Goal: Information Seeking & Learning: Learn about a topic

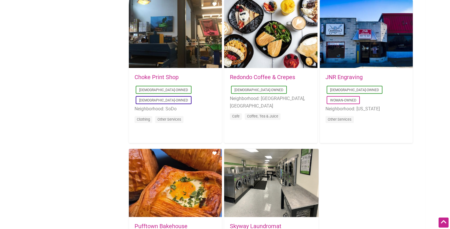
scroll to position [1000, 0]
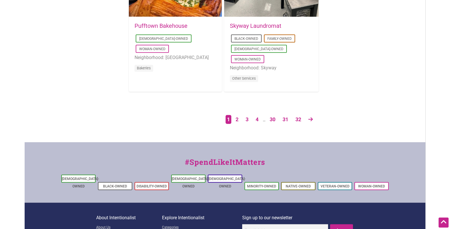
click at [235, 119] on link "2" at bounding box center [237, 119] width 9 height 10
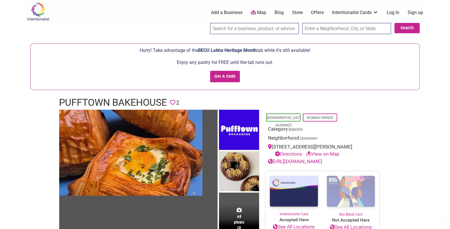
scroll to position [200, 0]
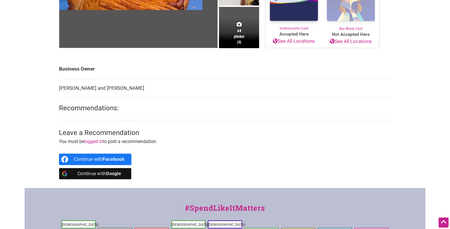
drag, startPoint x: 192, startPoint y: 123, endPoint x: 192, endPoint y: 87, distance: 35.8
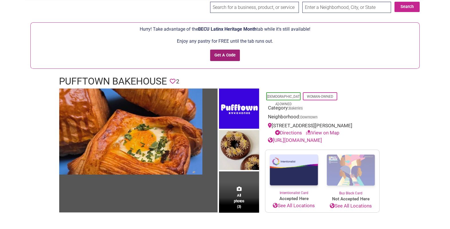
scroll to position [0, 0]
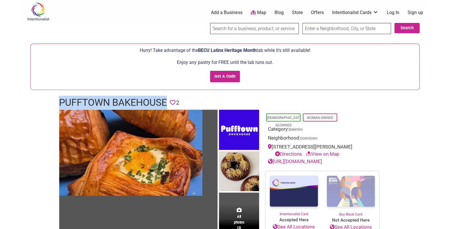
drag, startPoint x: 59, startPoint y: 100, endPoint x: 166, endPoint y: 102, distance: 106.5
click at [166, 102] on h1 "Pufftown Bakehouse" at bounding box center [113, 103] width 108 height 14
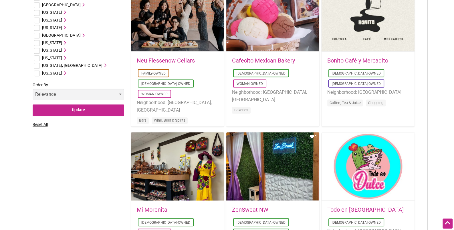
scroll to position [385, 0]
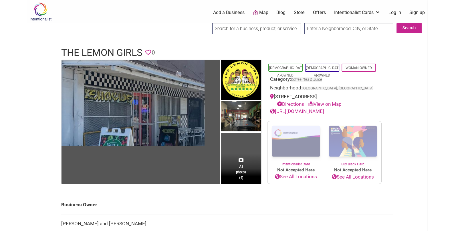
click at [126, 51] on h1 "The Lemon Girls" at bounding box center [101, 53] width 81 height 14
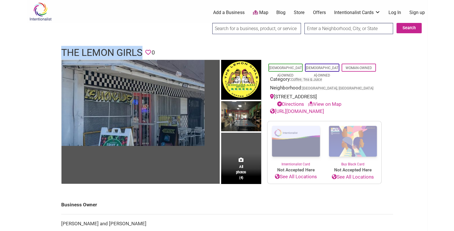
click at [126, 51] on h1 "The Lemon Girls" at bounding box center [101, 53] width 81 height 14
copy h1 "The Lemon Girls"
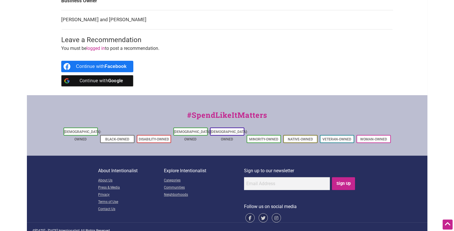
scroll to position [2, 0]
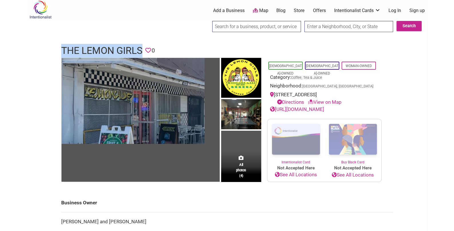
click at [304, 110] on link "https://www.thelemongirlssatx.com/" at bounding box center [297, 109] width 54 height 6
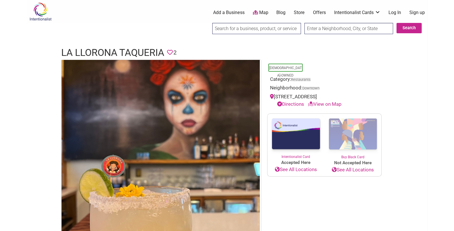
click at [67, 53] on h1 "La Llorona Taqueria" at bounding box center [112, 53] width 103 height 14
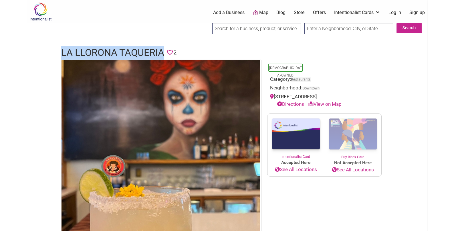
drag, startPoint x: 60, startPoint y: 51, endPoint x: 169, endPoint y: 51, distance: 109.3
click at [169, 51] on div "La Llorona Taqueria Favorite 2" at bounding box center [227, 53] width 343 height 14
copy h1 "La Llorona Taqueria"
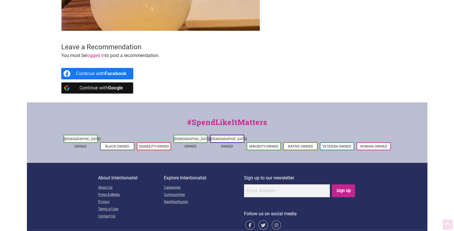
scroll to position [235, 0]
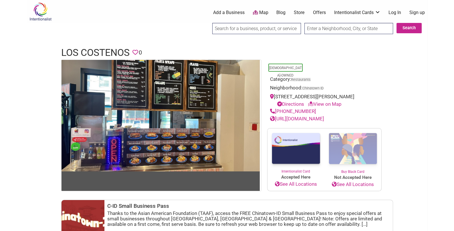
click at [299, 119] on link "[URL][DOMAIN_NAME]" at bounding box center [297, 119] width 54 height 6
drag, startPoint x: 61, startPoint y: 51, endPoint x: 129, endPoint y: 51, distance: 67.5
click at [129, 51] on h1 "Los Costenos" at bounding box center [95, 53] width 68 height 14
copy h1 "Los Costenos"
drag, startPoint x: 317, startPoint y: 108, endPoint x: 276, endPoint y: 108, distance: 40.9
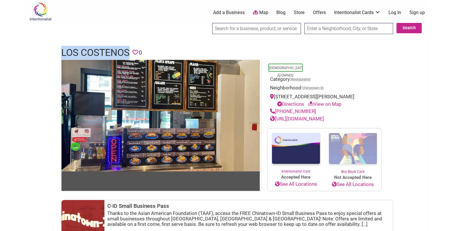
click at [276, 108] on div "[PHONE_NUMBER]" at bounding box center [324, 111] width 109 height 7
copy link "[PHONE_NUMBER]"
drag, startPoint x: 62, startPoint y: 50, endPoint x: 129, endPoint y: 51, distance: 67.8
click at [129, 51] on h1 "Los Costenos" at bounding box center [95, 53] width 68 height 14
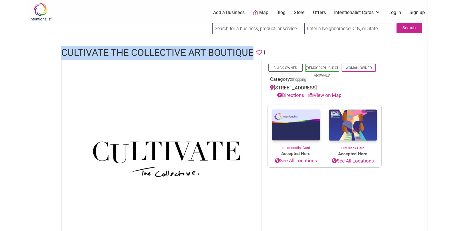
drag, startPoint x: 62, startPoint y: 51, endPoint x: 255, endPoint y: 51, distance: 193.7
click at [255, 51] on div "CULTIVATE The Collective Art Boutique Favorite 1" at bounding box center [227, 53] width 343 height 14
copy h1 "CULTIVATE The Collective Art Boutique"
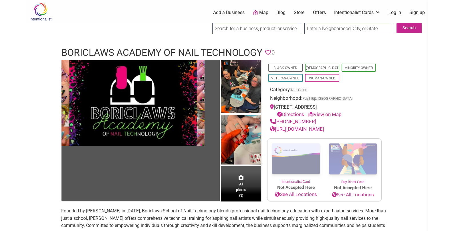
click at [74, 51] on h1 "Boriclaws Academy of Nail Technology" at bounding box center [161, 53] width 201 height 14
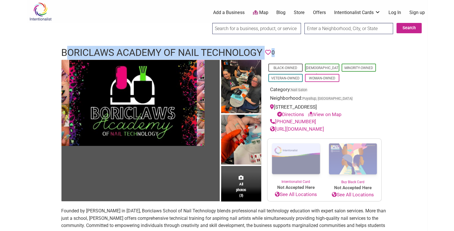
drag, startPoint x: 64, startPoint y: 50, endPoint x: 317, endPoint y: 57, distance: 252.8
click at [317, 57] on header "Boriclaws Academy of Nail Technology Favorite 0" at bounding box center [227, 53] width 332 height 14
click at [240, 52] on h1 "Boriclaws Academy of Nail Technology" at bounding box center [161, 53] width 201 height 14
drag, startPoint x: 59, startPoint y: 52, endPoint x: 261, endPoint y: 53, distance: 202.0
click at [265, 54] on div "Boriclaws Academy of Nail Technology Favorite 0" at bounding box center [227, 53] width 343 height 14
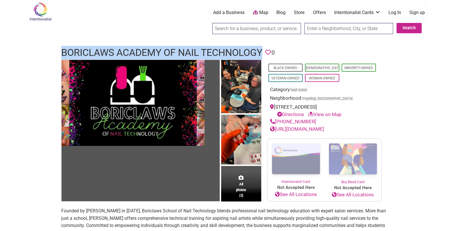
click at [302, 132] on link "https://bookboriclaws.as.me/schedule.php" at bounding box center [297, 129] width 54 height 6
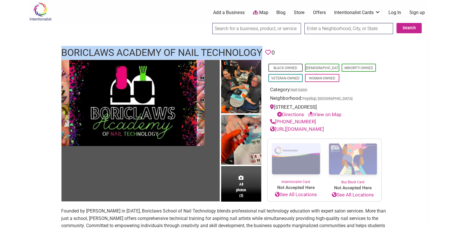
copy h1 "Boriclaws Academy of Nail Technology"
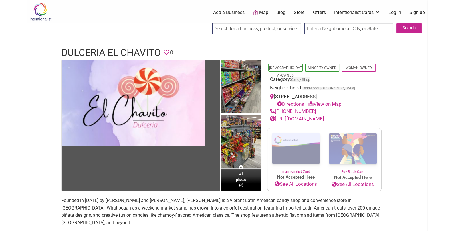
click at [301, 118] on link "[URL][DOMAIN_NAME]" at bounding box center [297, 119] width 54 height 6
drag, startPoint x: 311, startPoint y: 110, endPoint x: 276, endPoint y: 110, distance: 34.6
click at [276, 110] on div "[PHONE_NUMBER]" at bounding box center [324, 111] width 109 height 7
copy link "[PHONE_NUMBER]"
click at [78, 53] on h1 "Dulceria El Chavito" at bounding box center [111, 53] width 100 height 14
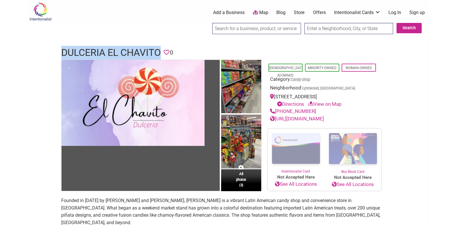
drag, startPoint x: 81, startPoint y: 53, endPoint x: 162, endPoint y: 53, distance: 80.7
click at [162, 53] on div "Dulceria El Chavito Favorite 0" at bounding box center [227, 53] width 343 height 14
copy h1 "Dulceria El Chavito"
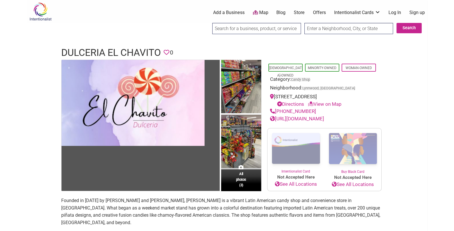
click at [366, 110] on div "[PHONE_NUMBER]" at bounding box center [324, 111] width 109 height 7
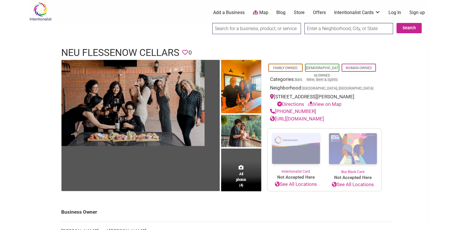
click at [120, 52] on h1 "Neu Flessenow Cellars" at bounding box center [120, 53] width 118 height 14
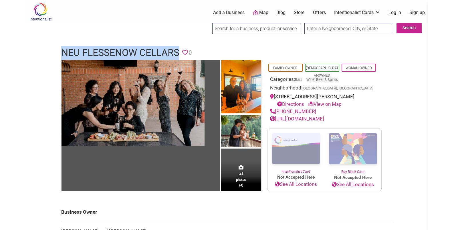
click at [120, 52] on h1 "Neu Flessenow Cellars" at bounding box center [120, 53] width 118 height 14
copy h1 "Neu Flessenow Cellars"
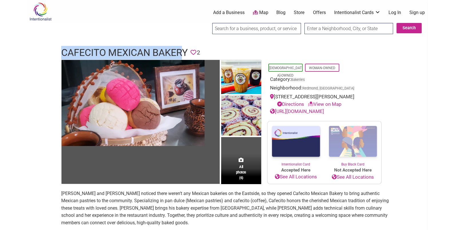
drag, startPoint x: 63, startPoint y: 54, endPoint x: 185, endPoint y: 55, distance: 122.2
click at [185, 55] on h1 "Cafecito Mexican Bakery" at bounding box center [124, 53] width 126 height 14
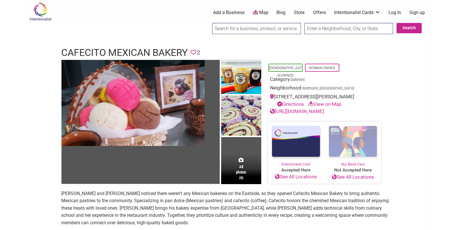
click at [186, 55] on h1 "Cafecito Mexican Bakery" at bounding box center [124, 53] width 126 height 14
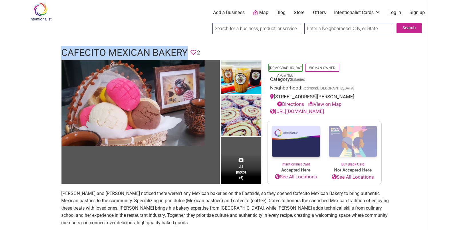
drag, startPoint x: 186, startPoint y: 55, endPoint x: 83, endPoint y: 51, distance: 103.1
click at [83, 51] on h1 "Cafecito Mexican Bakery" at bounding box center [124, 53] width 126 height 14
copy h1 "Cafecito Mexican Bakery"
